Goal: Information Seeking & Learning: Learn about a topic

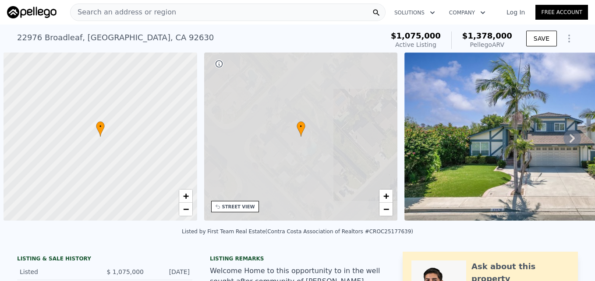
scroll to position [0, 4]
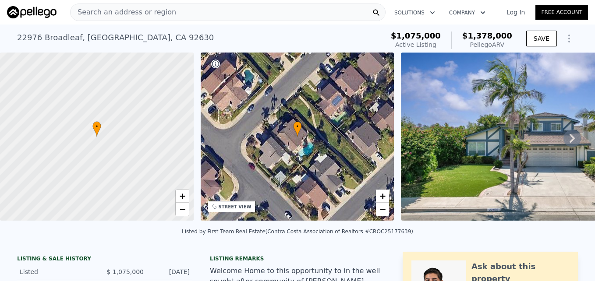
click at [113, 12] on span "Search an address or region" at bounding box center [124, 12] width 106 height 11
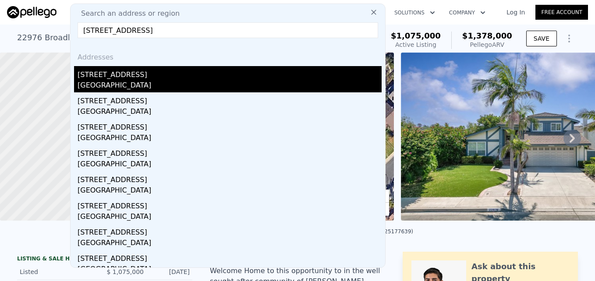
type input "24481 Jutewood Pl, Lake Forest, CA 92630"
click at [145, 80] on div "Lake Forest, CA 92630" at bounding box center [230, 86] width 304 height 12
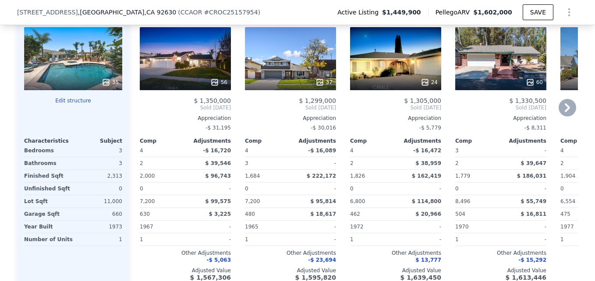
scroll to position [956, 0]
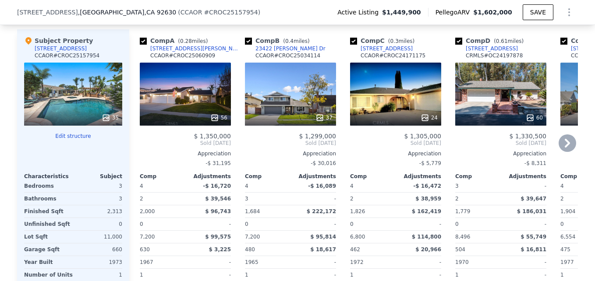
click at [204, 101] on div "56" at bounding box center [185, 94] width 91 height 63
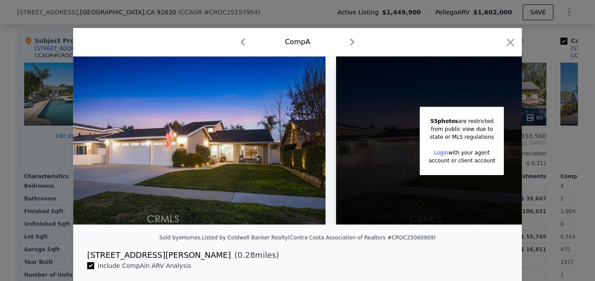
scroll to position [0, 70]
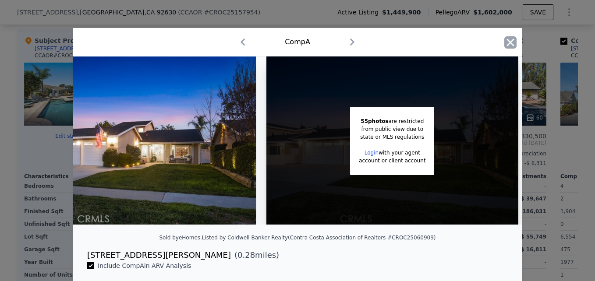
click at [509, 41] on icon "button" at bounding box center [510, 42] width 7 height 7
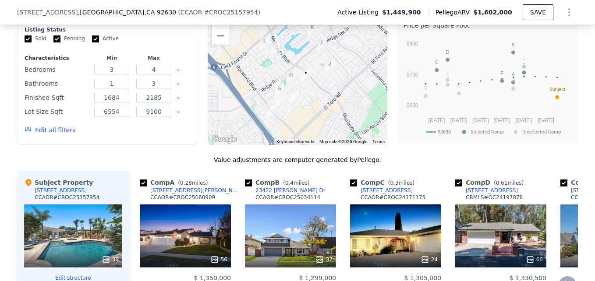
scroll to position [798, 0]
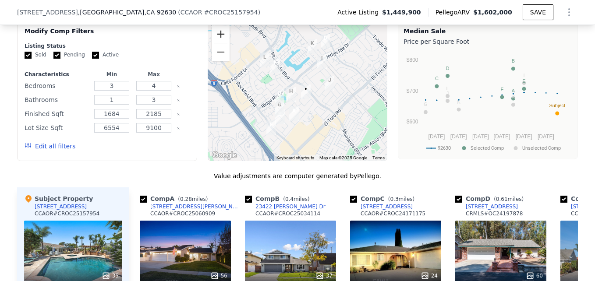
click at [216, 38] on button "Zoom in" at bounding box center [221, 34] width 18 height 18
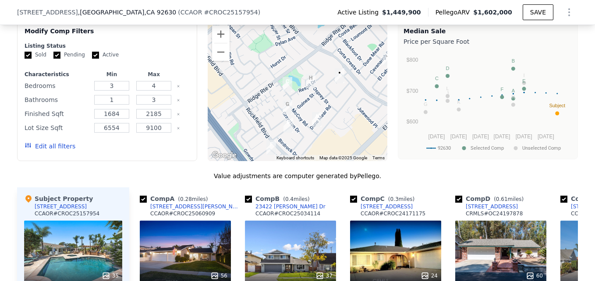
drag, startPoint x: 286, startPoint y: 82, endPoint x: 318, endPoint y: 55, distance: 42.0
click at [318, 55] on div at bounding box center [298, 91] width 180 height 140
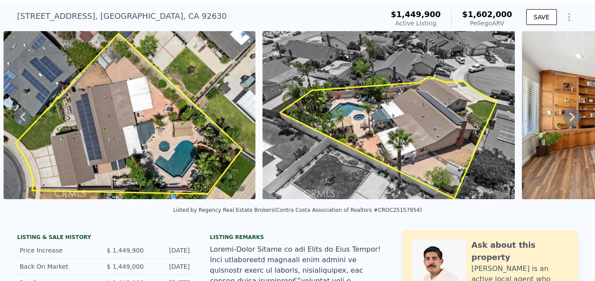
scroll to position [0, 0]
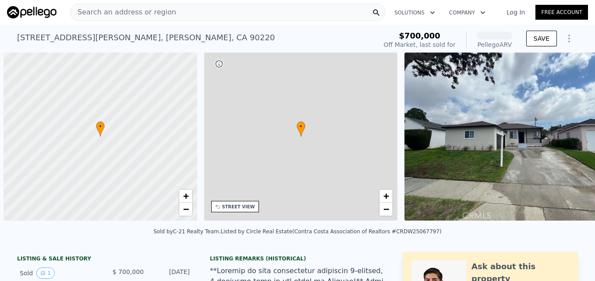
scroll to position [0, 4]
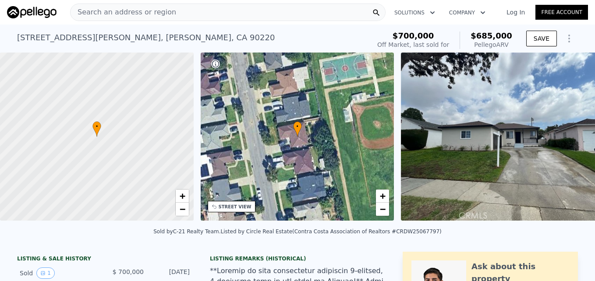
click at [123, 15] on span "Search an address or region" at bounding box center [124, 12] width 106 height 11
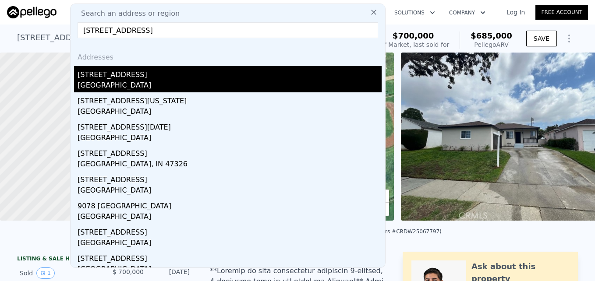
type input "[STREET_ADDRESS]"
click at [150, 73] on div "[STREET_ADDRESS]" at bounding box center [230, 73] width 304 height 14
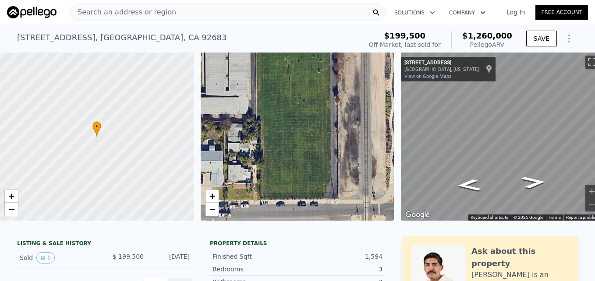
drag, startPoint x: 327, startPoint y: 119, endPoint x: 215, endPoint y: 158, distance: 118.9
click at [215, 158] on div "• + −" at bounding box center [298, 137] width 194 height 168
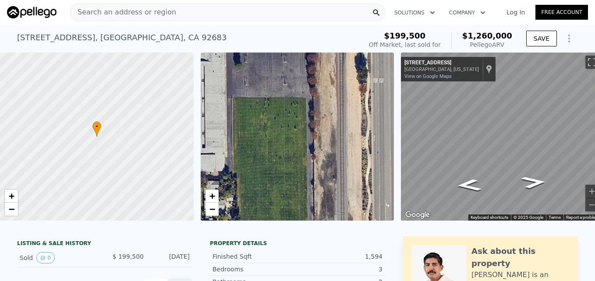
drag, startPoint x: 308, startPoint y: 140, endPoint x: 284, endPoint y: 197, distance: 62.1
click at [284, 197] on div "• + −" at bounding box center [298, 137] width 194 height 168
click at [209, 195] on span "+" at bounding box center [212, 196] width 6 height 11
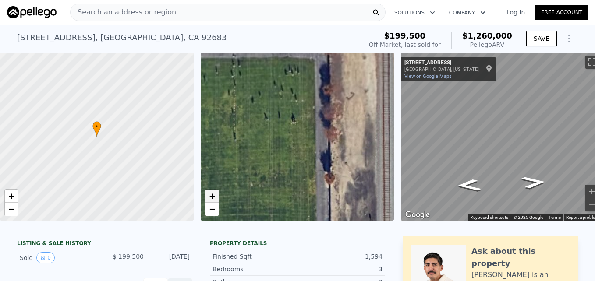
click at [209, 195] on span "+" at bounding box center [212, 196] width 6 height 11
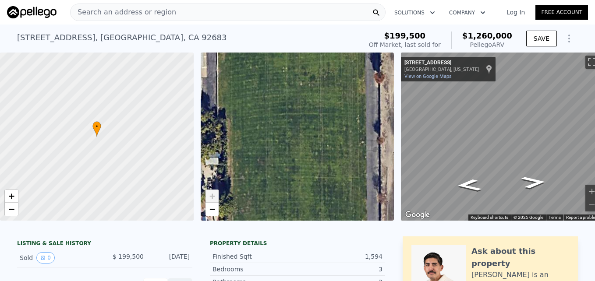
drag, startPoint x: 308, startPoint y: 170, endPoint x: 326, endPoint y: 53, distance: 119.2
click at [326, 53] on div "• + −" at bounding box center [298, 137] width 194 height 168
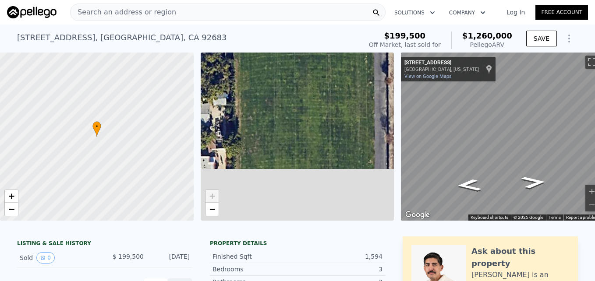
drag, startPoint x: 340, startPoint y: 170, endPoint x: 348, endPoint y: 110, distance: 60.1
click at [348, 110] on div "• + −" at bounding box center [298, 137] width 194 height 168
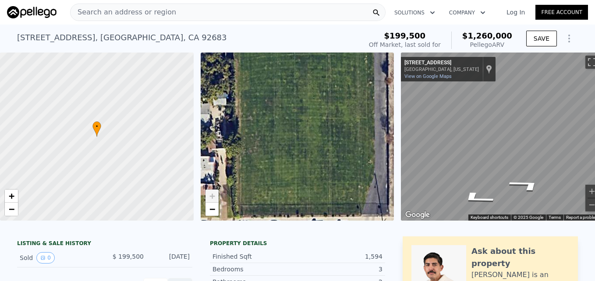
click at [375, 128] on div "• + − • + − ← Move left → Move right ↑ Move up ↓ Move down + Zoom in - Zoom out…" at bounding box center [297, 137] width 595 height 168
click at [508, 176] on icon "Go East, Main St" at bounding box center [515, 177] width 64 height 18
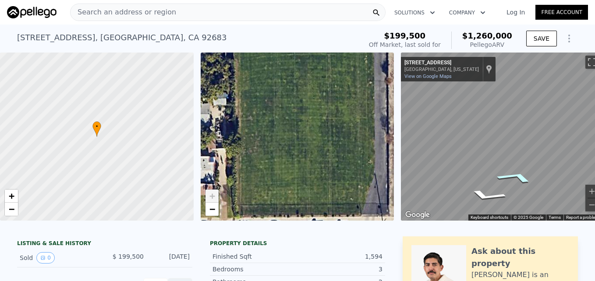
click at [516, 181] on icon "Go East, Main St" at bounding box center [515, 177] width 64 height 18
click at [525, 186] on icon "Go East, Main St" at bounding box center [534, 185] width 44 height 18
click at [525, 186] on icon "Go East, Main St" at bounding box center [533, 185] width 43 height 18
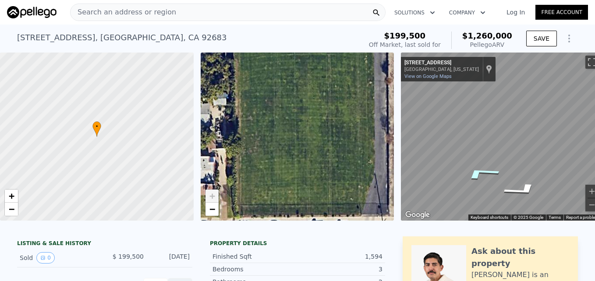
click at [475, 171] on icon "Go West, Main St" at bounding box center [481, 173] width 66 height 21
click at [436, 71] on div "[GEOGRAPHIC_DATA], [US_STATE]" at bounding box center [441, 70] width 74 height 6
click at [486, 69] on div "Show location on map" at bounding box center [489, 69] width 6 height 10
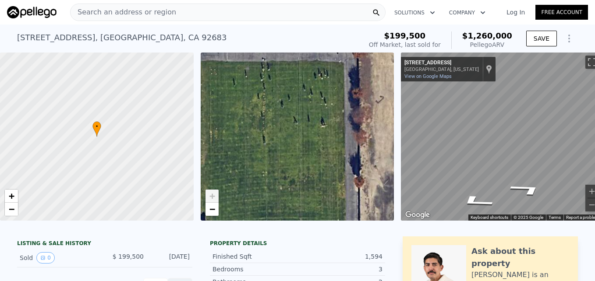
drag, startPoint x: 294, startPoint y: 122, endPoint x: 266, endPoint y: 286, distance: 166.3
click at [266, 281] on html "Search an address or region Solutions Company Open main menu Log In Free Accoun…" at bounding box center [297, 140] width 595 height 281
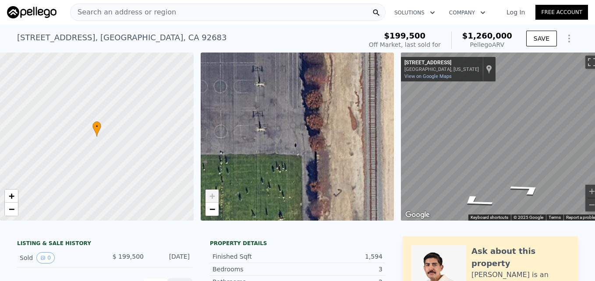
drag, startPoint x: 303, startPoint y: 141, endPoint x: 261, endPoint y: 234, distance: 102.4
click at [207, 208] on link "−" at bounding box center [212, 209] width 13 height 13
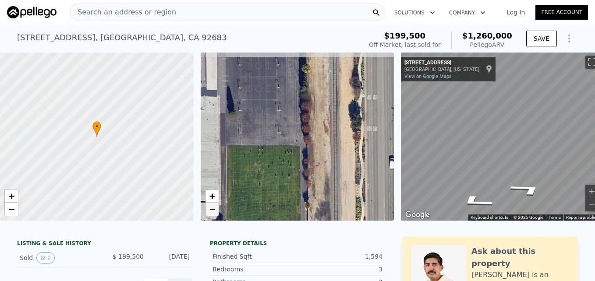
click at [208, 209] on link "−" at bounding box center [212, 209] width 13 height 13
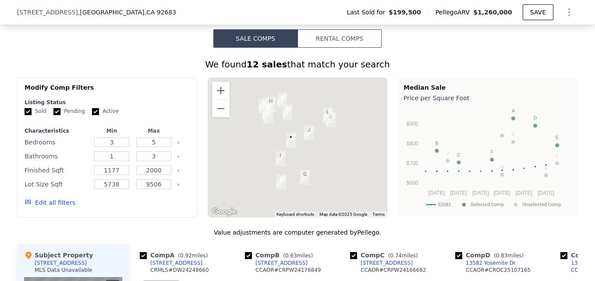
scroll to position [641, 0]
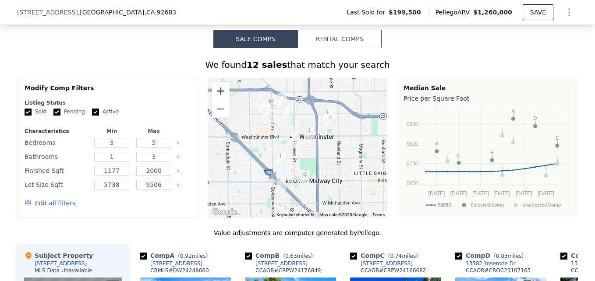
click at [218, 100] on button "Zoom in" at bounding box center [221, 91] width 18 height 18
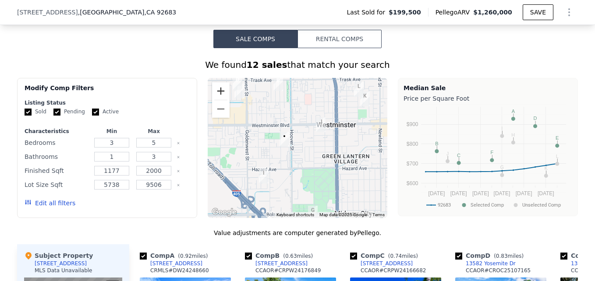
click at [217, 99] on button "Zoom in" at bounding box center [221, 91] width 18 height 18
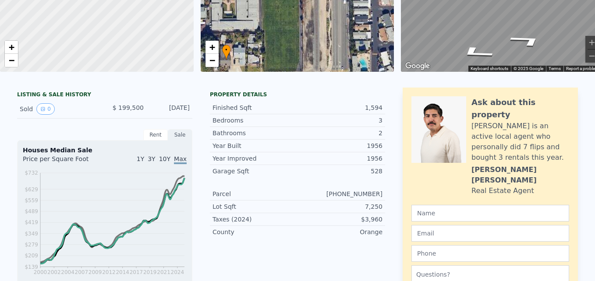
scroll to position [0, 0]
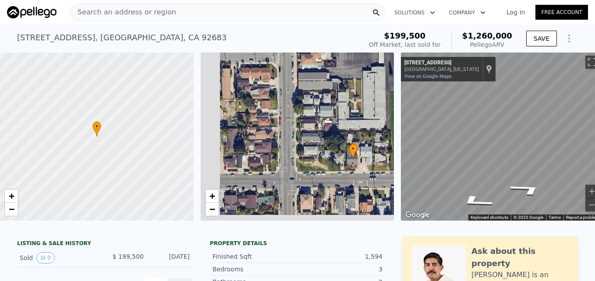
drag, startPoint x: 233, startPoint y: 189, endPoint x: 360, endPoint y: 139, distance: 136.1
click at [360, 139] on div "• + −" at bounding box center [298, 137] width 194 height 168
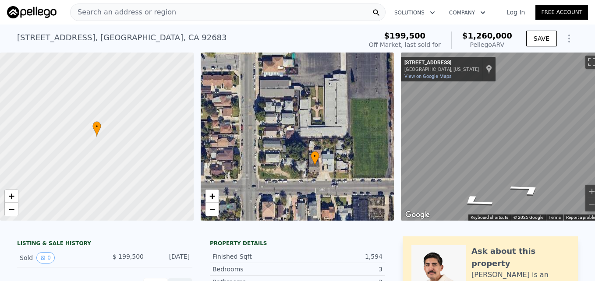
drag, startPoint x: 357, startPoint y: 176, endPoint x: 319, endPoint y: 189, distance: 40.3
click at [319, 189] on div "• + −" at bounding box center [298, 137] width 194 height 168
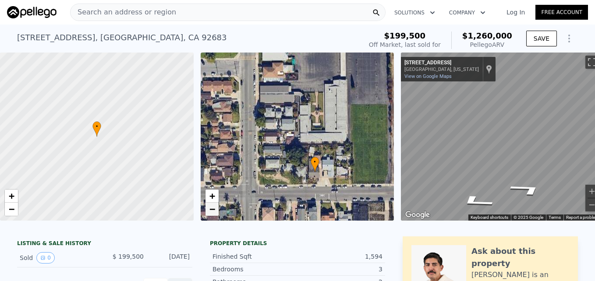
click at [211, 214] on span "−" at bounding box center [212, 209] width 6 height 11
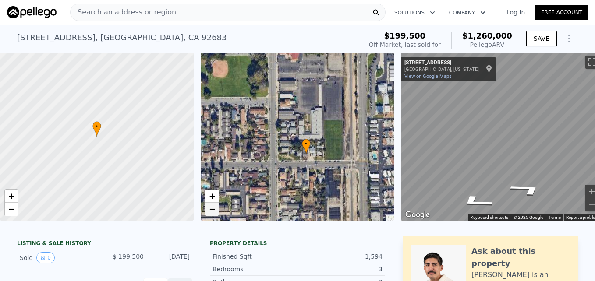
click at [211, 214] on span "−" at bounding box center [212, 209] width 6 height 11
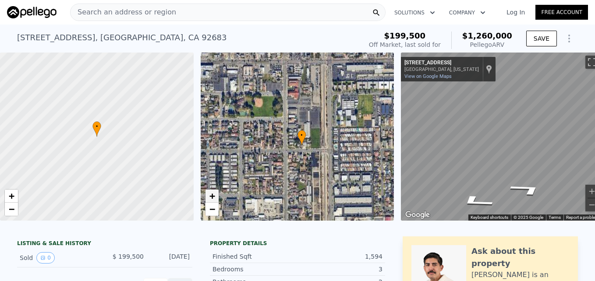
click at [213, 193] on span "+" at bounding box center [212, 196] width 6 height 11
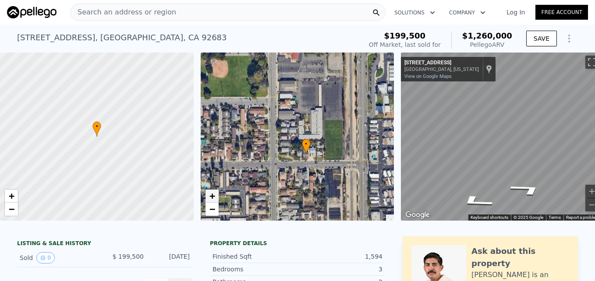
click at [213, 193] on span "+" at bounding box center [212, 196] width 6 height 11
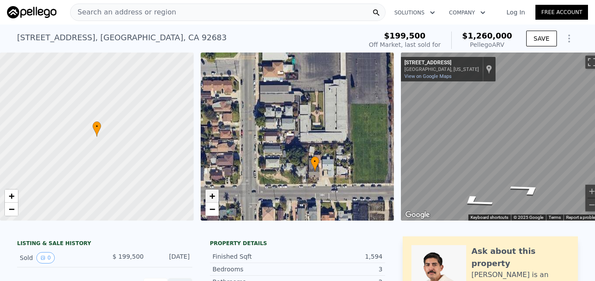
click at [213, 193] on span "+" at bounding box center [212, 196] width 6 height 11
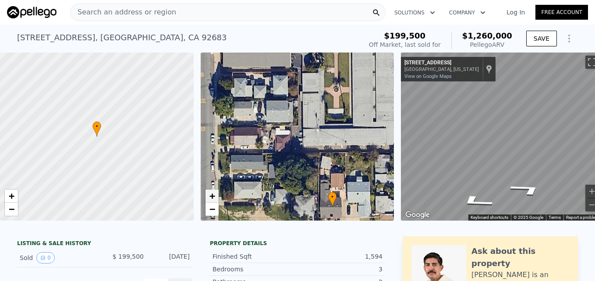
click at [213, 193] on span "+" at bounding box center [212, 196] width 6 height 11
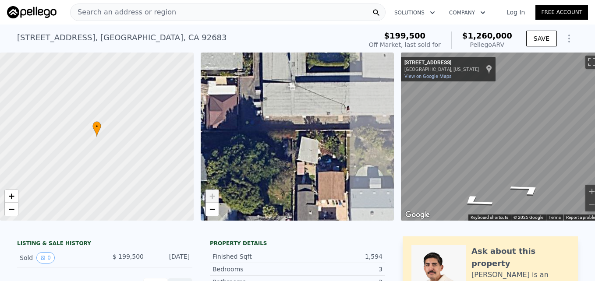
drag, startPoint x: 315, startPoint y: 198, endPoint x: 262, endPoint y: 153, distance: 69.1
click at [262, 153] on div "• + −" at bounding box center [298, 137] width 194 height 168
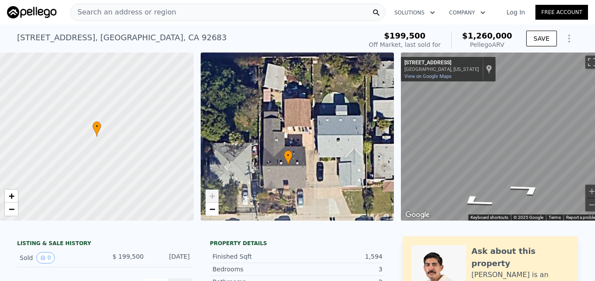
drag, startPoint x: 324, startPoint y: 189, endPoint x: 298, endPoint y: 122, distance: 72.6
click at [298, 122] on div "• + −" at bounding box center [298, 137] width 194 height 168
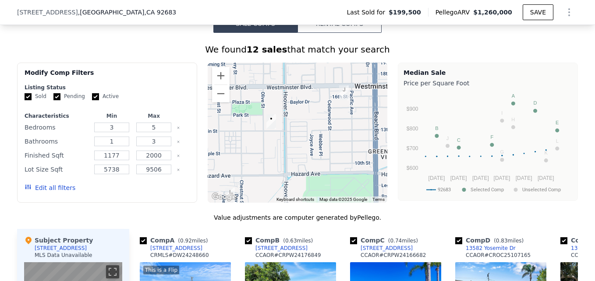
scroll to position [682, 0]
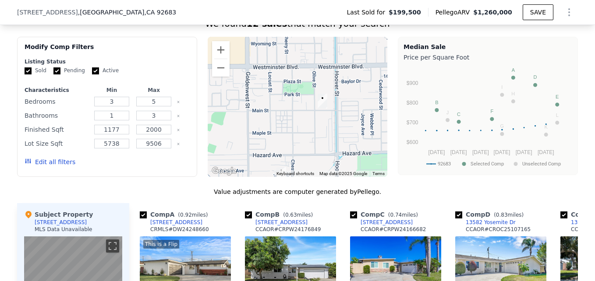
drag, startPoint x: 242, startPoint y: 138, endPoint x: 291, endPoint y: 142, distance: 49.2
click at [291, 142] on div at bounding box center [298, 107] width 180 height 140
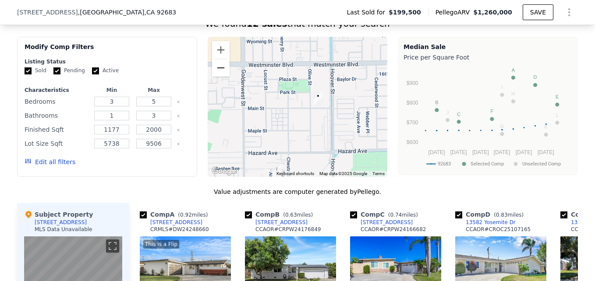
click at [219, 71] on button "Zoom out" at bounding box center [221, 68] width 18 height 18
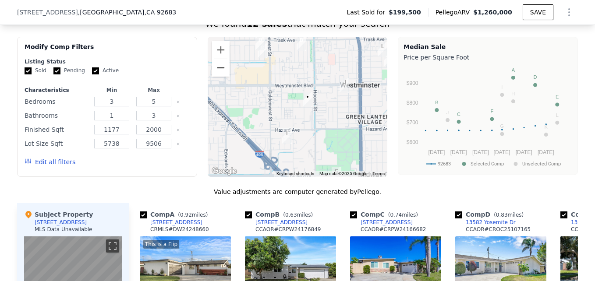
click at [219, 71] on button "Zoom out" at bounding box center [221, 68] width 18 height 18
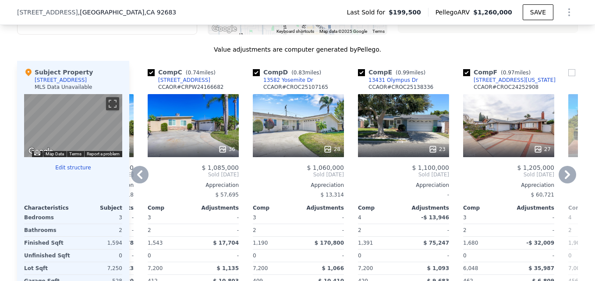
scroll to position [824, 0]
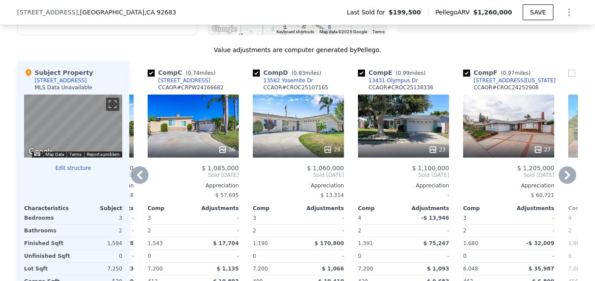
click at [368, 171] on div "$ 1,100,000" at bounding box center [403, 168] width 91 height 7
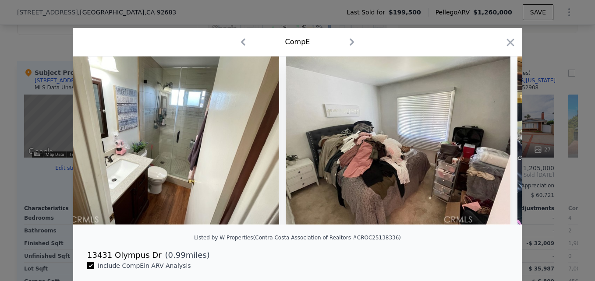
scroll to position [0, 3489]
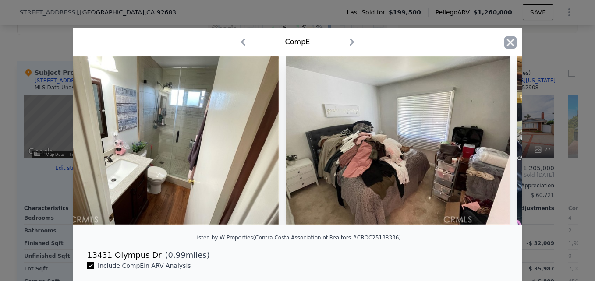
click at [507, 46] on icon "button" at bounding box center [510, 42] width 12 height 12
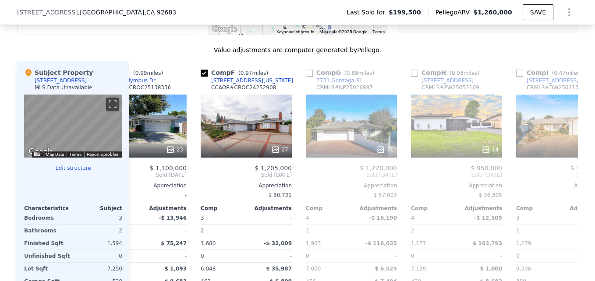
scroll to position [0, 465]
click at [336, 148] on div "71" at bounding box center [350, 126] width 91 height 63
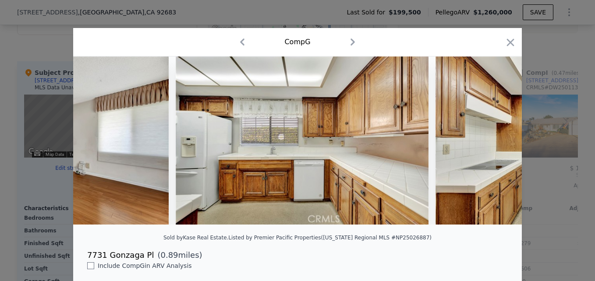
scroll to position [0, 2811]
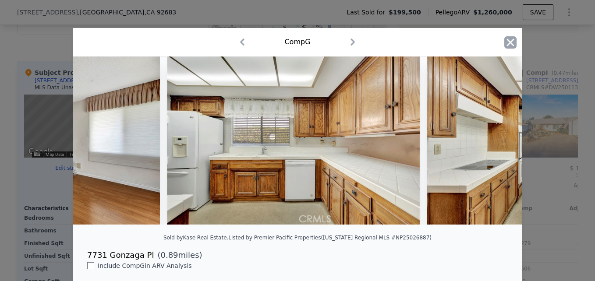
click at [510, 39] on icon "button" at bounding box center [510, 42] width 7 height 7
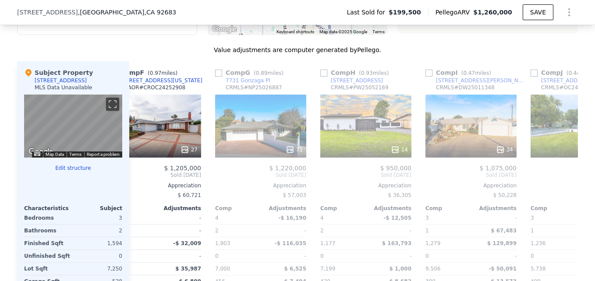
scroll to position [0, 556]
click at [362, 151] on div at bounding box center [365, 150] width 91 height 16
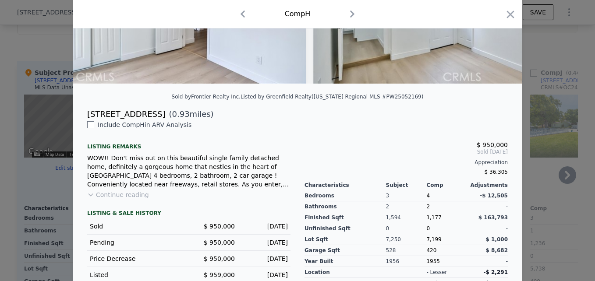
scroll to position [167, 0]
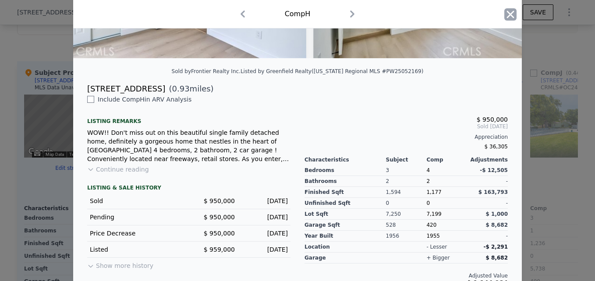
click at [510, 15] on icon "button" at bounding box center [510, 14] width 12 height 12
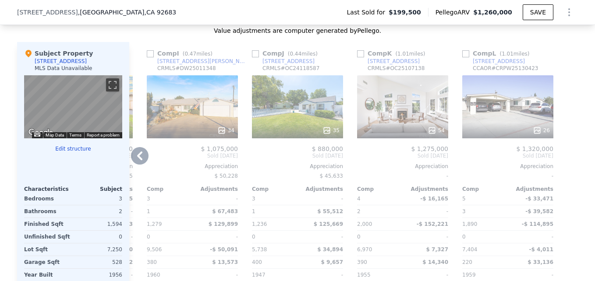
scroll to position [843, 0]
click at [407, 124] on div "54" at bounding box center [402, 107] width 91 height 63
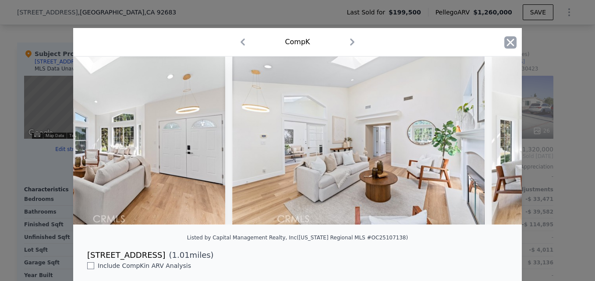
scroll to position [0, 3215]
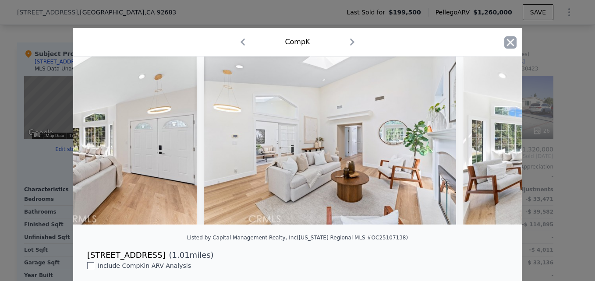
click at [511, 39] on icon "button" at bounding box center [510, 42] width 12 height 12
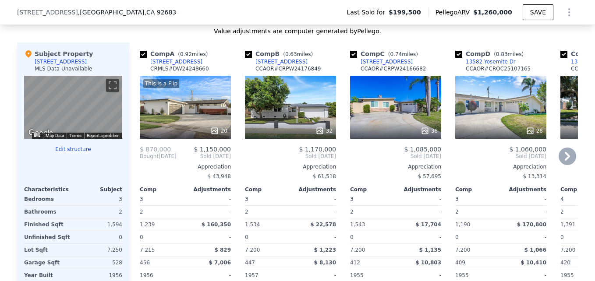
click at [186, 117] on div "This is a Flip 20" at bounding box center [185, 107] width 91 height 63
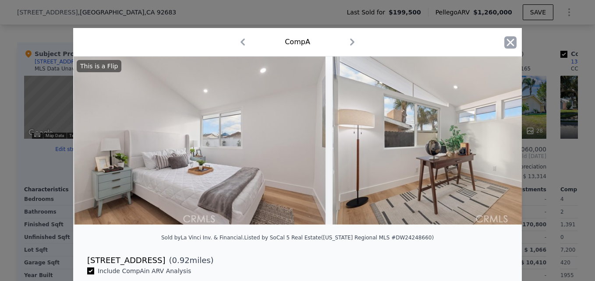
scroll to position [0, 4066]
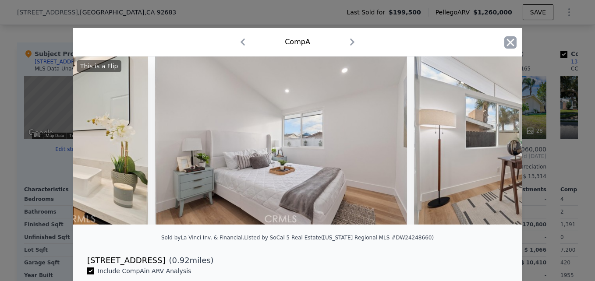
click at [510, 40] on icon "button" at bounding box center [510, 42] width 7 height 7
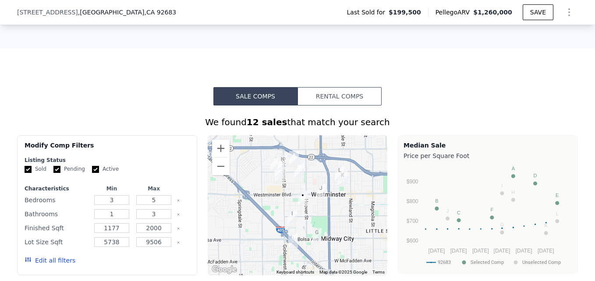
scroll to position [584, 0]
click at [219, 152] on button "Zoom in" at bounding box center [221, 148] width 18 height 18
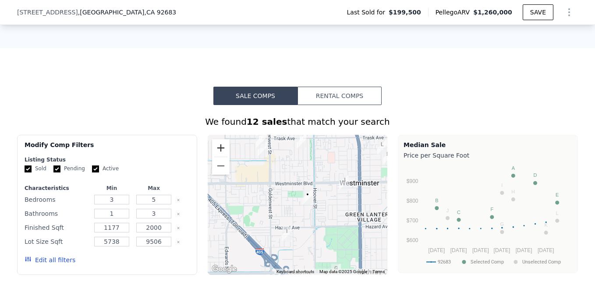
click at [219, 152] on button "Zoom in" at bounding box center [221, 148] width 18 height 18
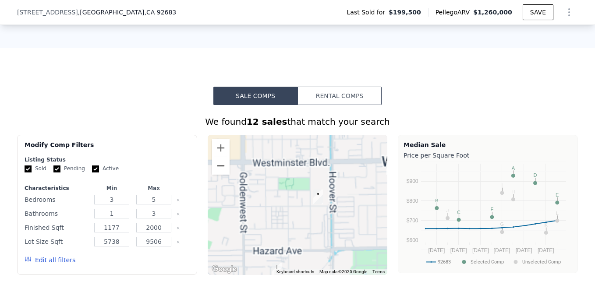
click at [218, 172] on button "Zoom out" at bounding box center [221, 166] width 18 height 18
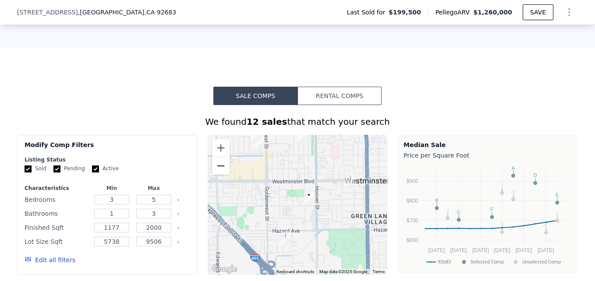
click at [218, 172] on button "Zoom out" at bounding box center [221, 166] width 18 height 18
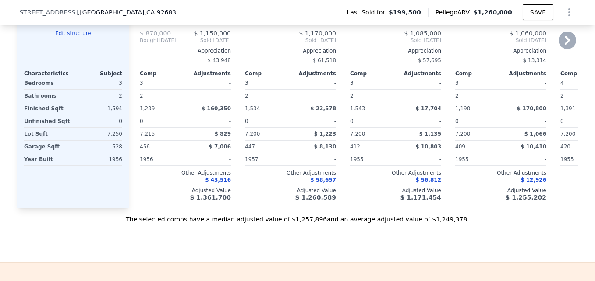
scroll to position [968, 0]
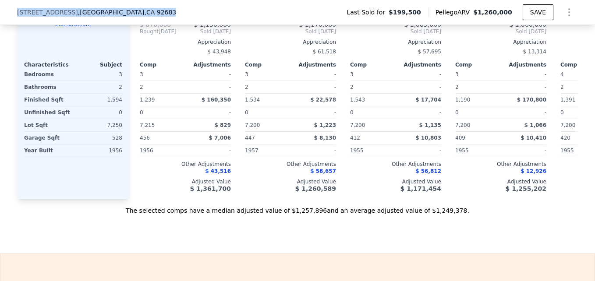
drag, startPoint x: 11, startPoint y: 11, endPoint x: 132, endPoint y: 10, distance: 120.5
click at [132, 10] on div "[STREET_ADDRESS] Last Sold for $199,500 Pellego ARV $1,260,000 SAVE" at bounding box center [297, 12] width 595 height 25
drag, startPoint x: 132, startPoint y: 10, endPoint x: 107, endPoint y: 12, distance: 25.1
copy div "[STREET_ADDRESS]"
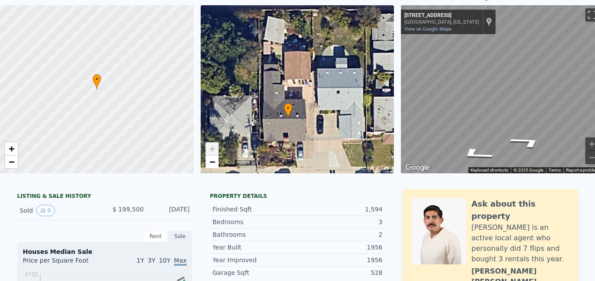
scroll to position [3, 0]
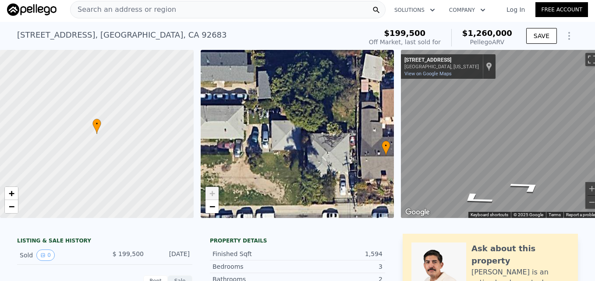
drag, startPoint x: 266, startPoint y: 150, endPoint x: 364, endPoint y: 143, distance: 98.4
click at [364, 143] on div "• + −" at bounding box center [298, 134] width 194 height 168
click at [212, 209] on span "−" at bounding box center [212, 206] width 6 height 11
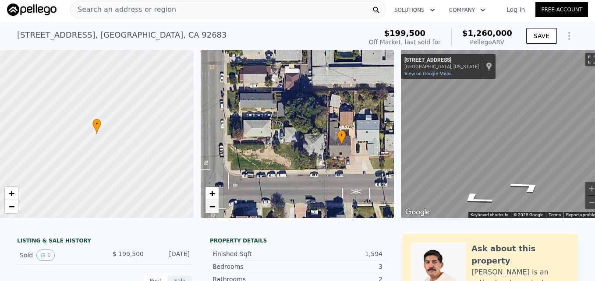
click at [212, 209] on span "−" at bounding box center [212, 206] width 6 height 11
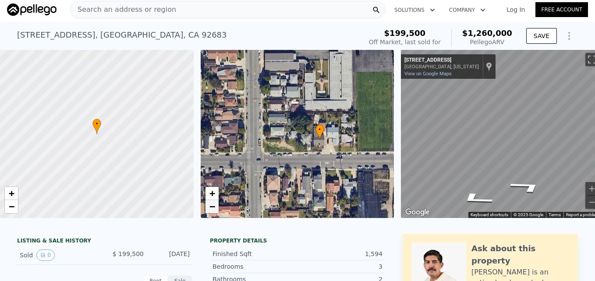
click at [212, 209] on span "−" at bounding box center [212, 206] width 6 height 11
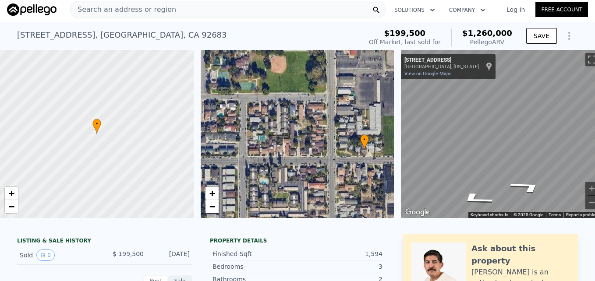
drag, startPoint x: 292, startPoint y: 128, endPoint x: 312, endPoint y: 135, distance: 21.9
click at [312, 135] on div "• + −" at bounding box center [298, 134] width 194 height 168
click at [209, 193] on span "+" at bounding box center [212, 193] width 6 height 11
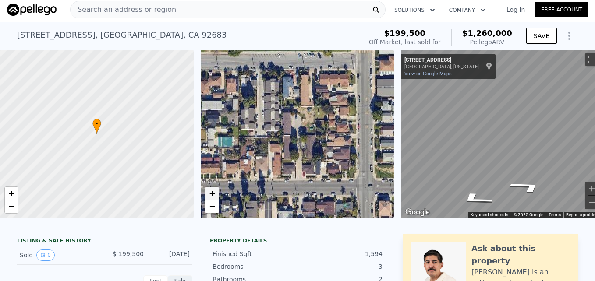
click at [209, 193] on span "+" at bounding box center [212, 193] width 6 height 11
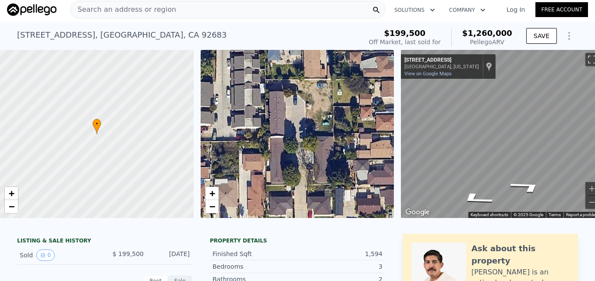
drag, startPoint x: 350, startPoint y: 154, endPoint x: 239, endPoint y: 153, distance: 110.9
click at [239, 153] on div "• + −" at bounding box center [298, 134] width 194 height 168
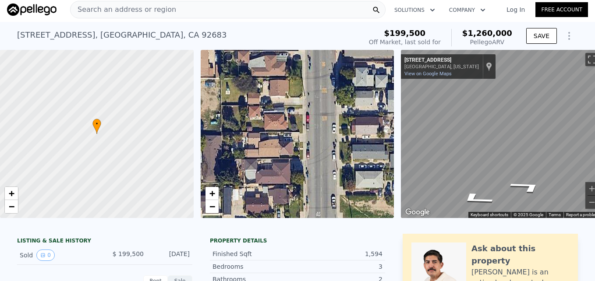
drag, startPoint x: 342, startPoint y: 152, endPoint x: 223, endPoint y: 128, distance: 122.0
click at [223, 128] on div "• + −" at bounding box center [298, 134] width 194 height 168
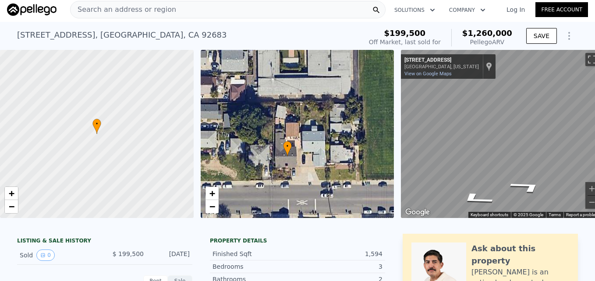
drag, startPoint x: 282, startPoint y: 137, endPoint x: 308, endPoint y: 124, distance: 28.6
click at [308, 124] on div "• + −" at bounding box center [298, 134] width 194 height 168
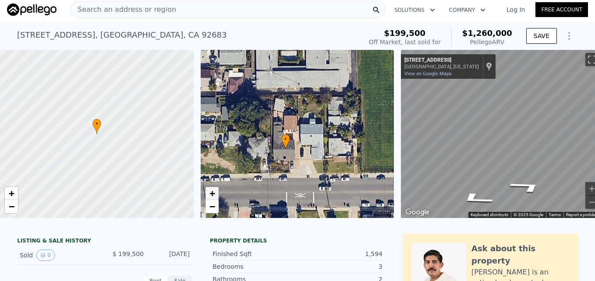
click at [208, 190] on link "+" at bounding box center [212, 193] width 13 height 13
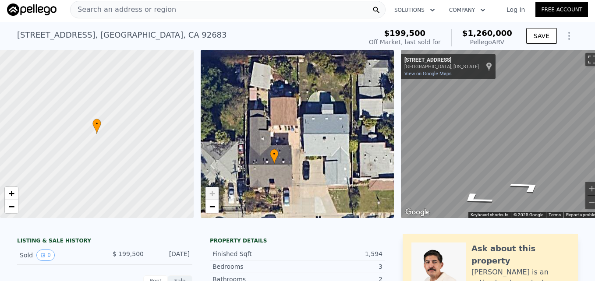
click at [208, 190] on link "+" at bounding box center [212, 193] width 13 height 13
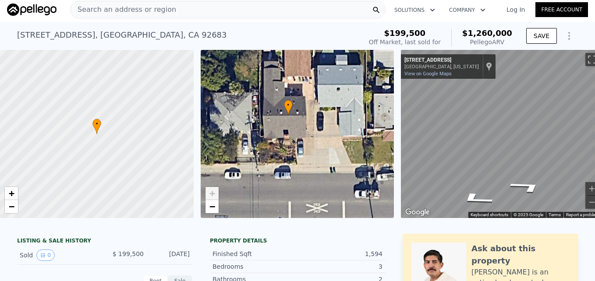
drag, startPoint x: 328, startPoint y: 186, endPoint x: 342, endPoint y: 137, distance: 51.0
click at [342, 137] on div "• + −" at bounding box center [298, 134] width 194 height 168
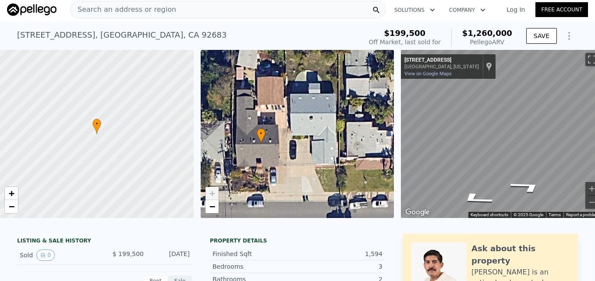
drag, startPoint x: 316, startPoint y: 128, endPoint x: 289, endPoint y: 156, distance: 39.0
click at [289, 156] on div "• + −" at bounding box center [298, 134] width 194 height 168
click at [213, 207] on span "−" at bounding box center [212, 206] width 6 height 11
